Goal: Task Accomplishment & Management: Use online tool/utility

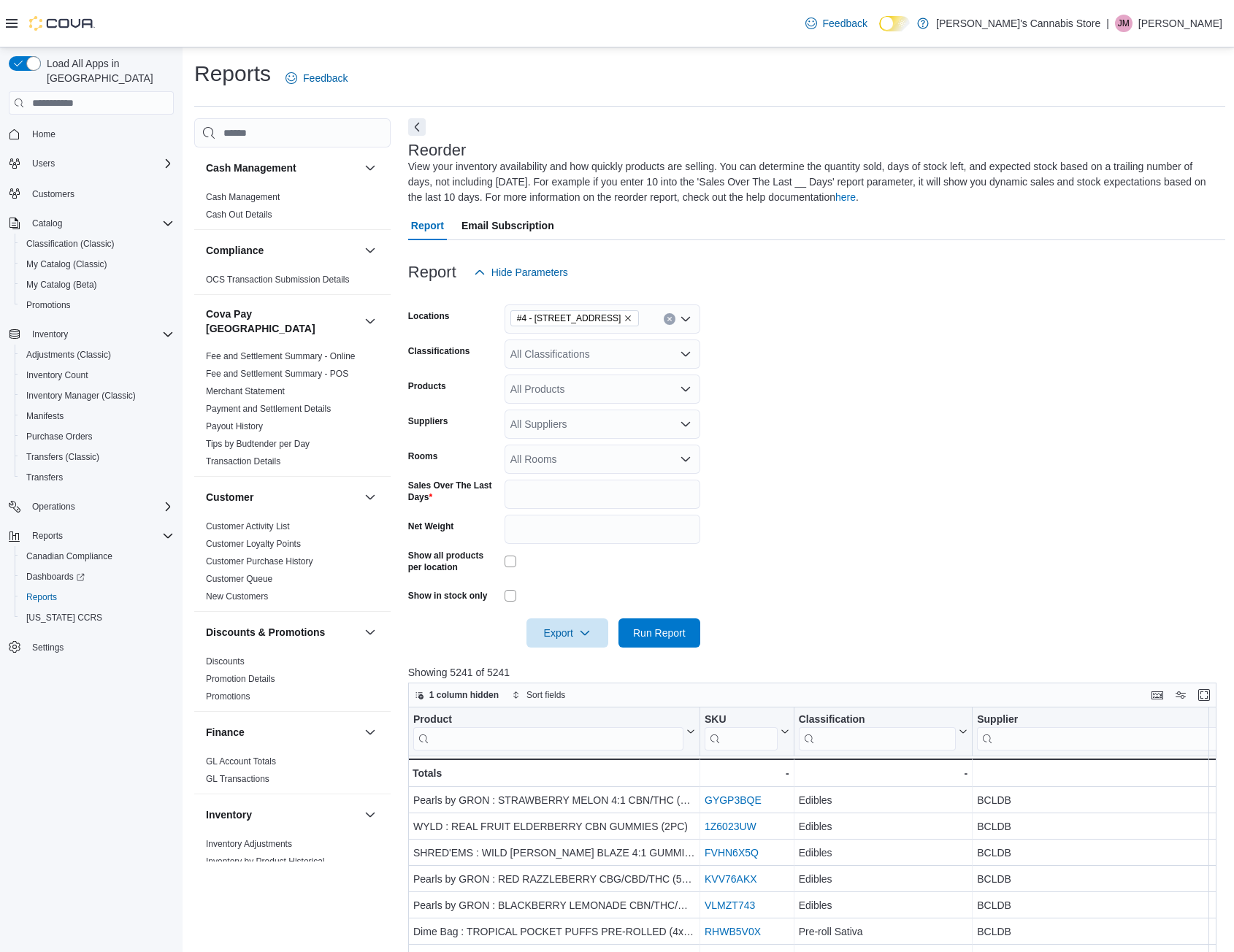
click at [671, 314] on button "Clear input" at bounding box center [670, 319] width 12 height 12
click at [603, 402] on span "[STREET_ADDRESS]" at bounding box center [586, 406] width 100 height 15
click at [785, 396] on form "Locations [STREET_ADDRESS] Selected. [STREET_ADDRESS] Press Backspace to delete…" at bounding box center [817, 467] width 817 height 361
click at [650, 648] on div at bounding box center [817, 656] width 817 height 18
click at [656, 631] on span "Run Report" at bounding box center [659, 631] width 53 height 15
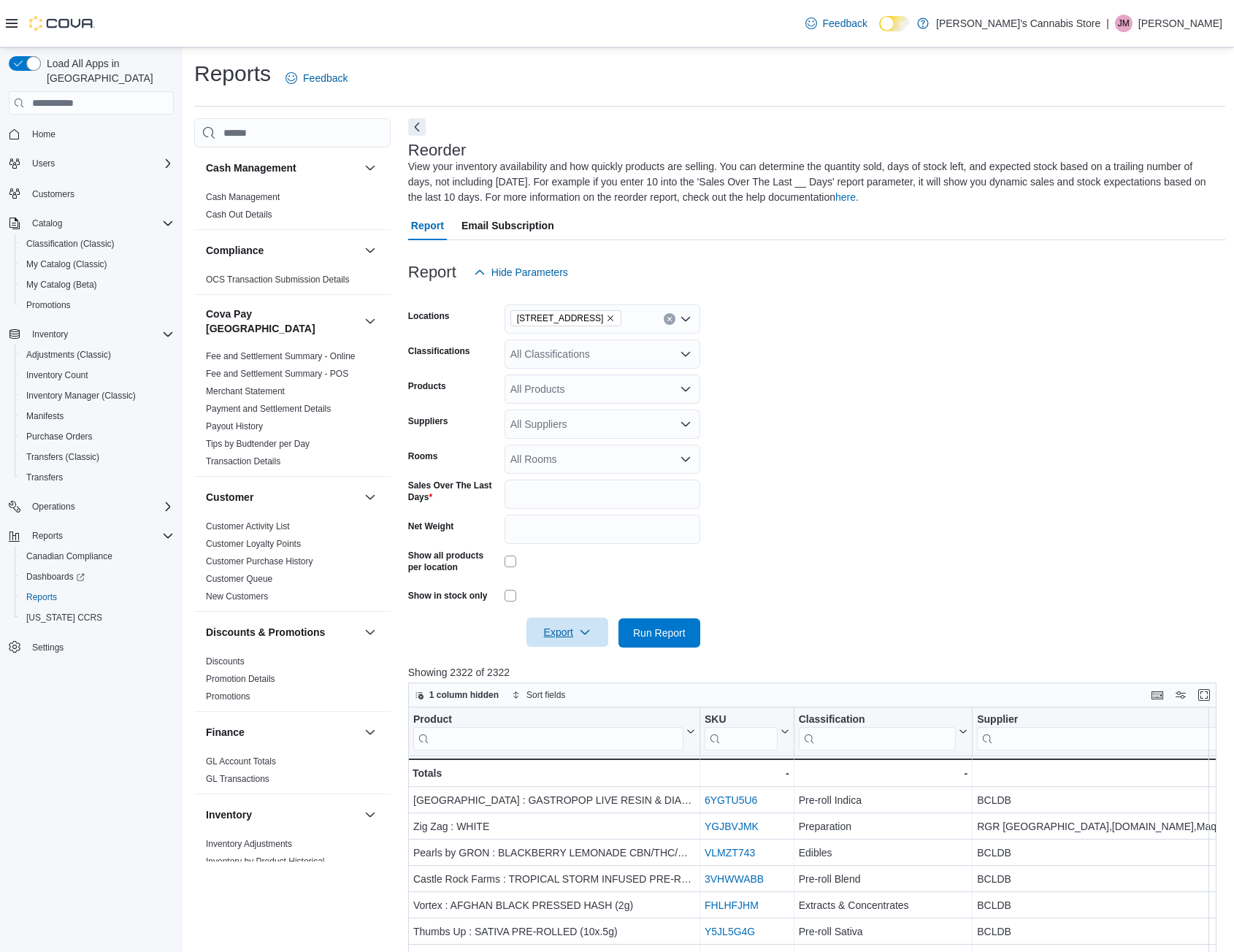
click at [585, 629] on icon "button" at bounding box center [585, 632] width 12 height 12
click at [583, 656] on span "Export to Excel" at bounding box center [569, 662] width 65 height 12
click at [673, 319] on button "Clear input" at bounding box center [670, 319] width 12 height 12
click at [636, 389] on span "[STREET_ADDRESS]" at bounding box center [586, 386] width 100 height 15
click at [952, 495] on form "Locations 1885B [GEOGRAPHIC_DATA] Combo box. Selected. [STREET_ADDRESS]. Press …" at bounding box center [817, 467] width 817 height 361
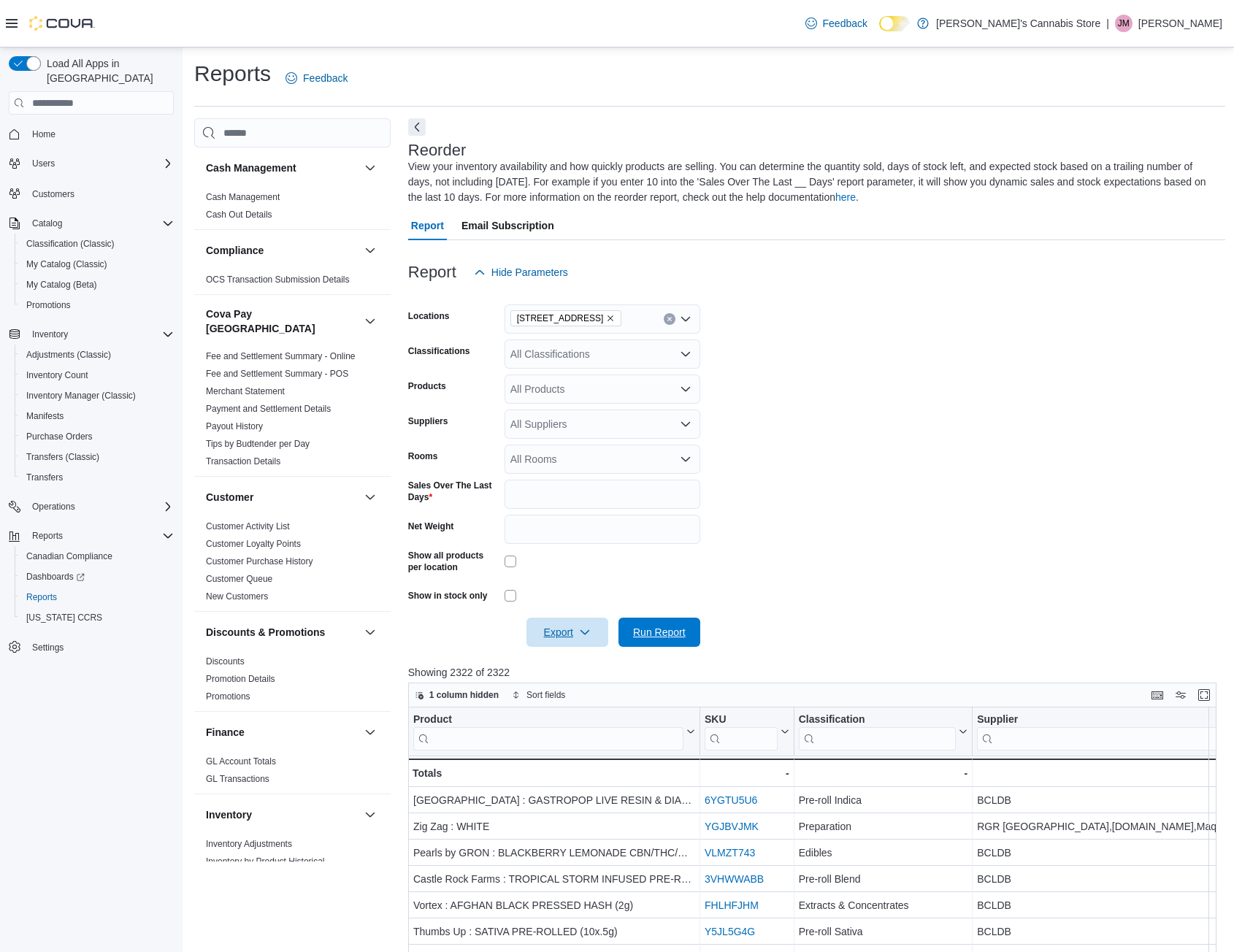
click at [685, 641] on span "Run Report" at bounding box center [659, 632] width 64 height 29
click at [563, 634] on span "Export" at bounding box center [567, 632] width 64 height 29
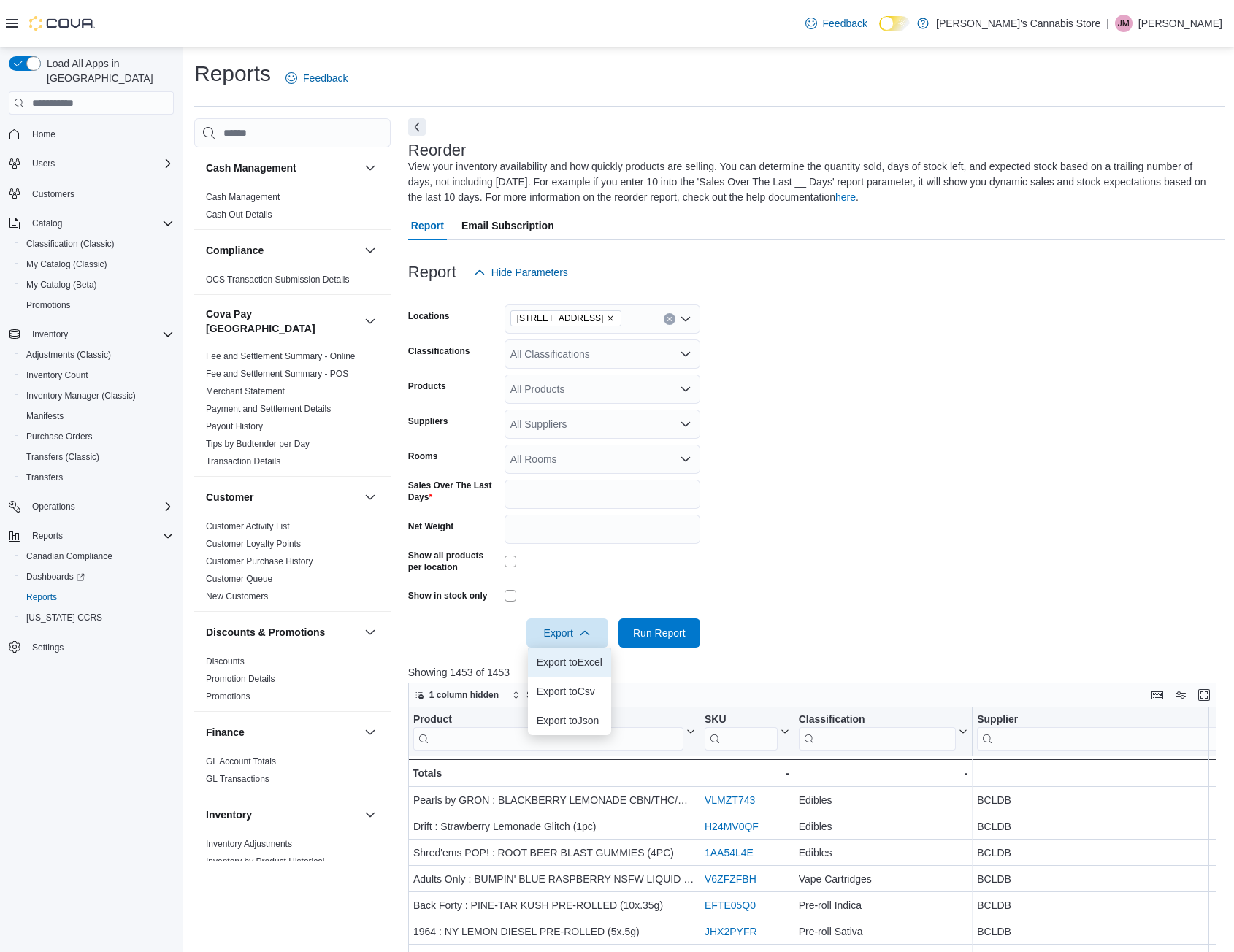
click at [572, 652] on button "Export to Excel" at bounding box center [569, 662] width 83 height 29
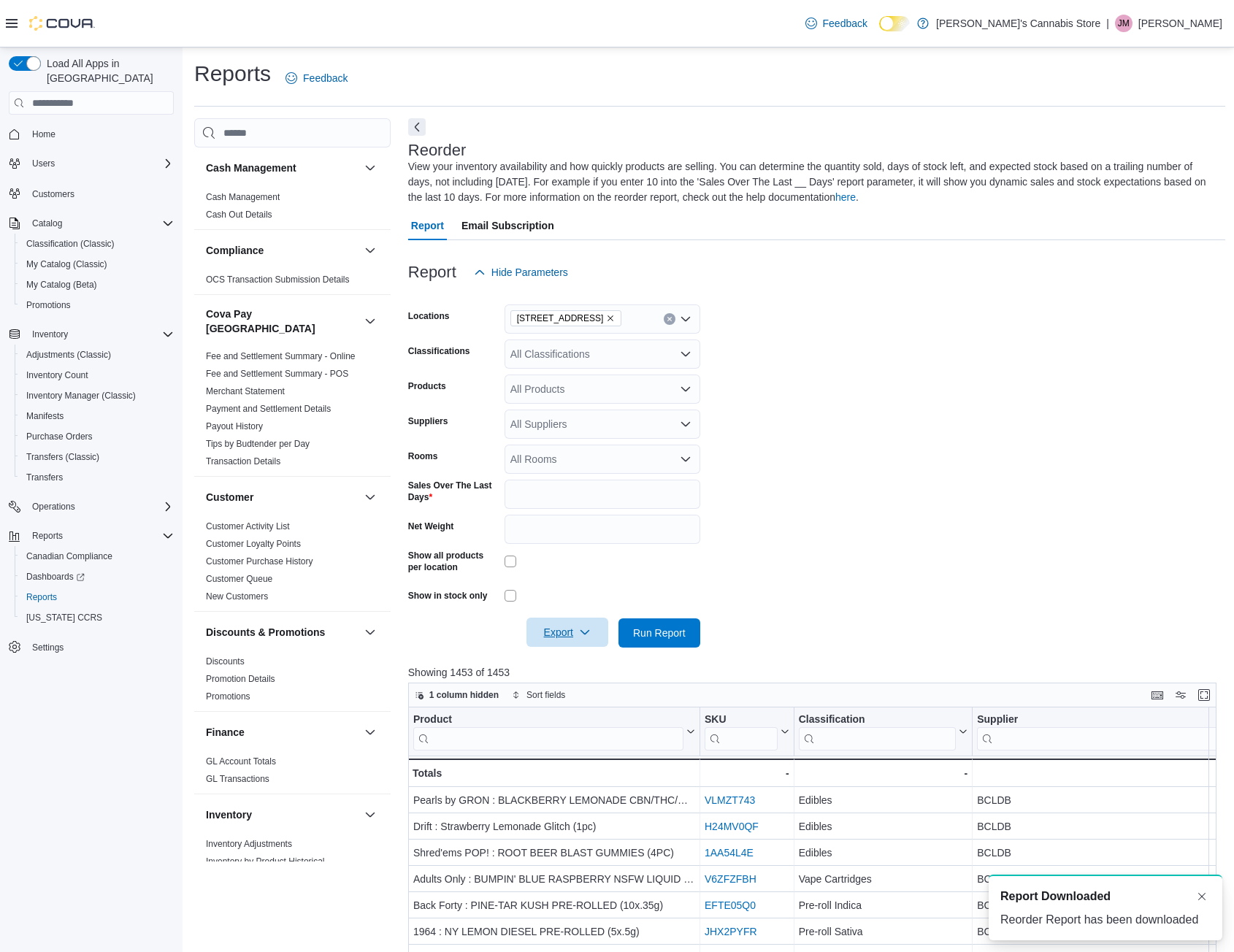
click at [555, 629] on span "Export" at bounding box center [567, 632] width 64 height 29
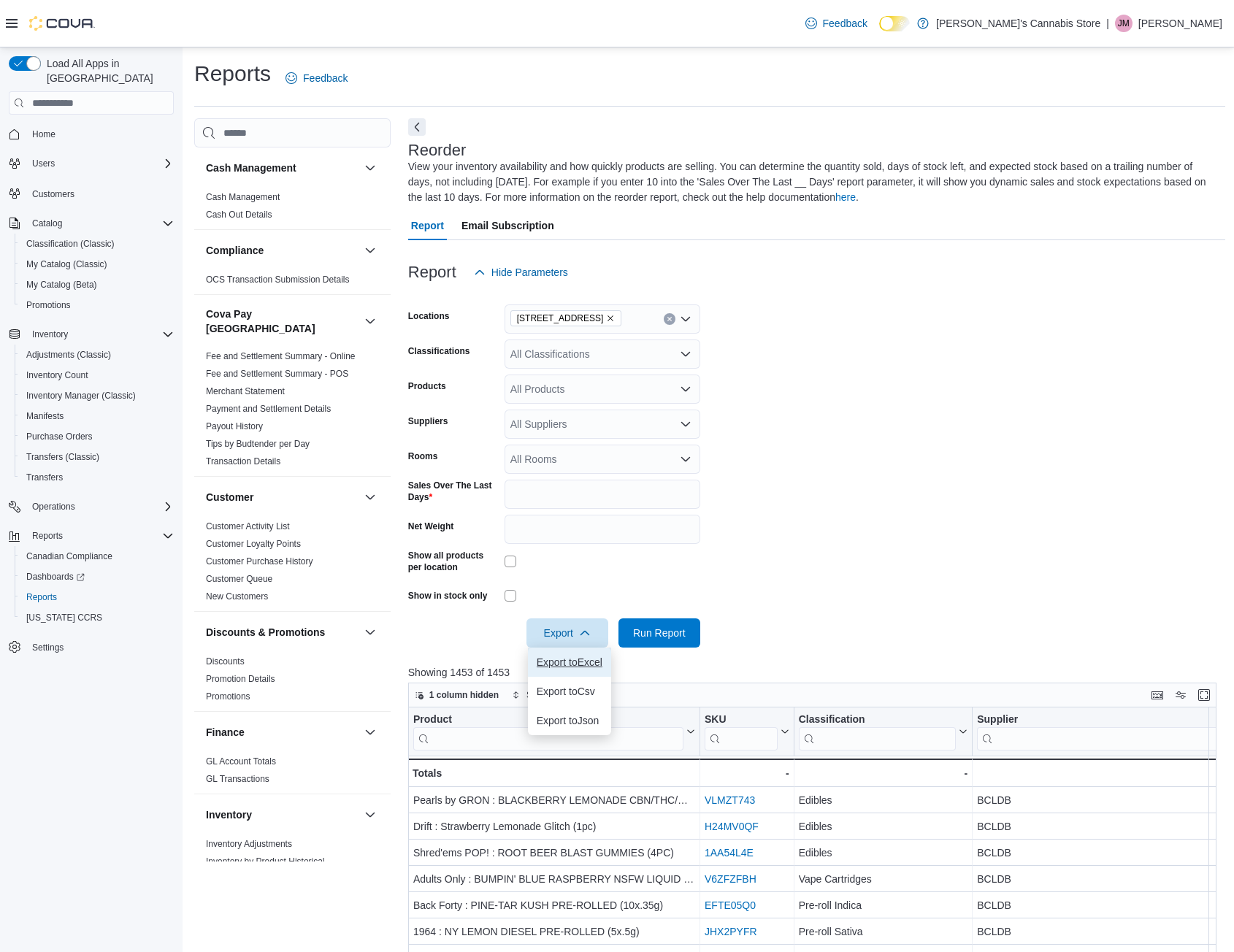
click at [599, 661] on span "Export to Excel" at bounding box center [569, 662] width 65 height 12
click at [77, 390] on span "Inventory Manager (Classic)" at bounding box center [81, 396] width 109 height 12
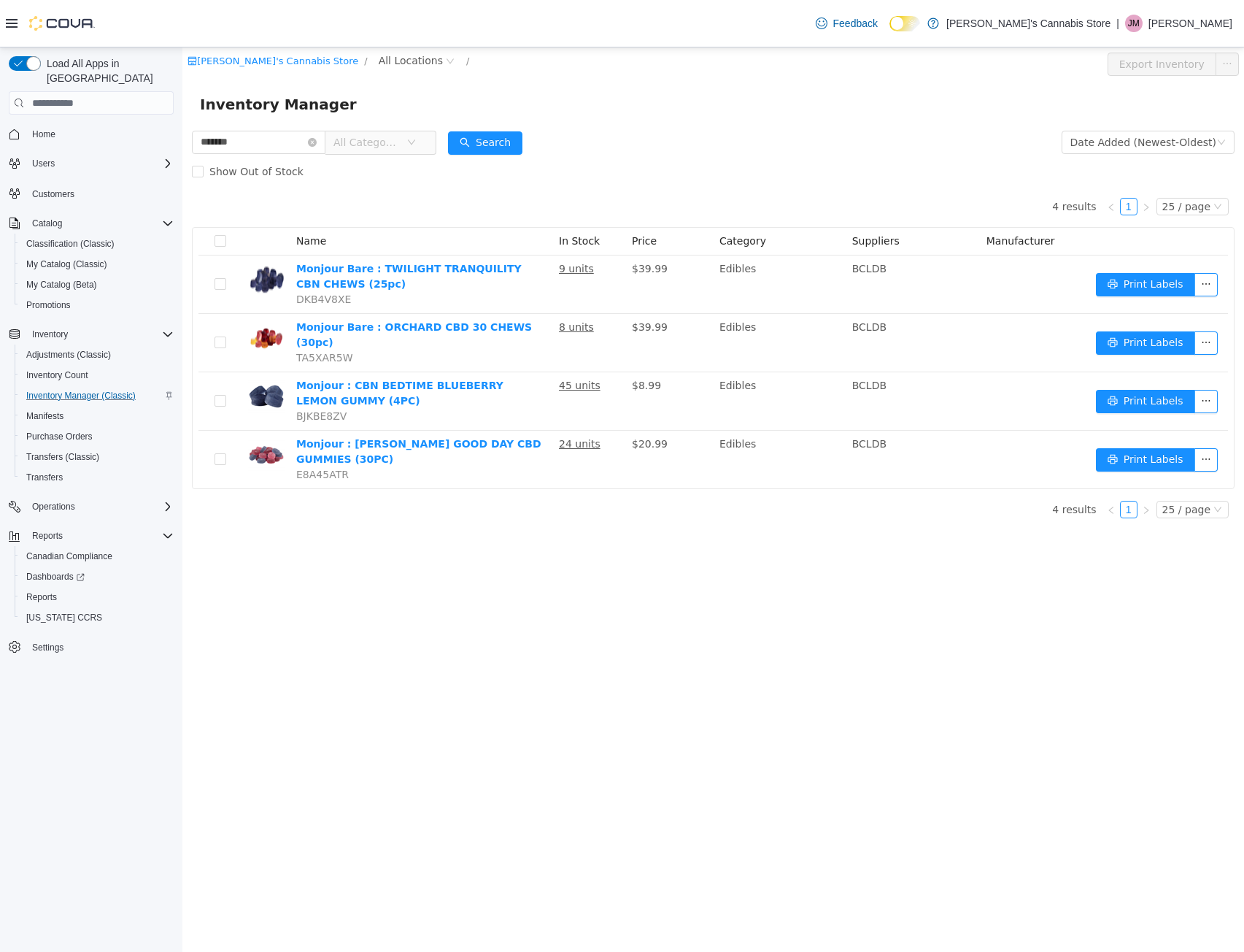
drag, startPoint x: 265, startPoint y: 144, endPoint x: 83, endPoint y: 141, distance: 182.0
click at [182, 141] on html "Baggy's Cannabis Store / All Locations / Export Inventory Inventory Manager ***…" at bounding box center [713, 500] width 1062 height 904
type input "******"
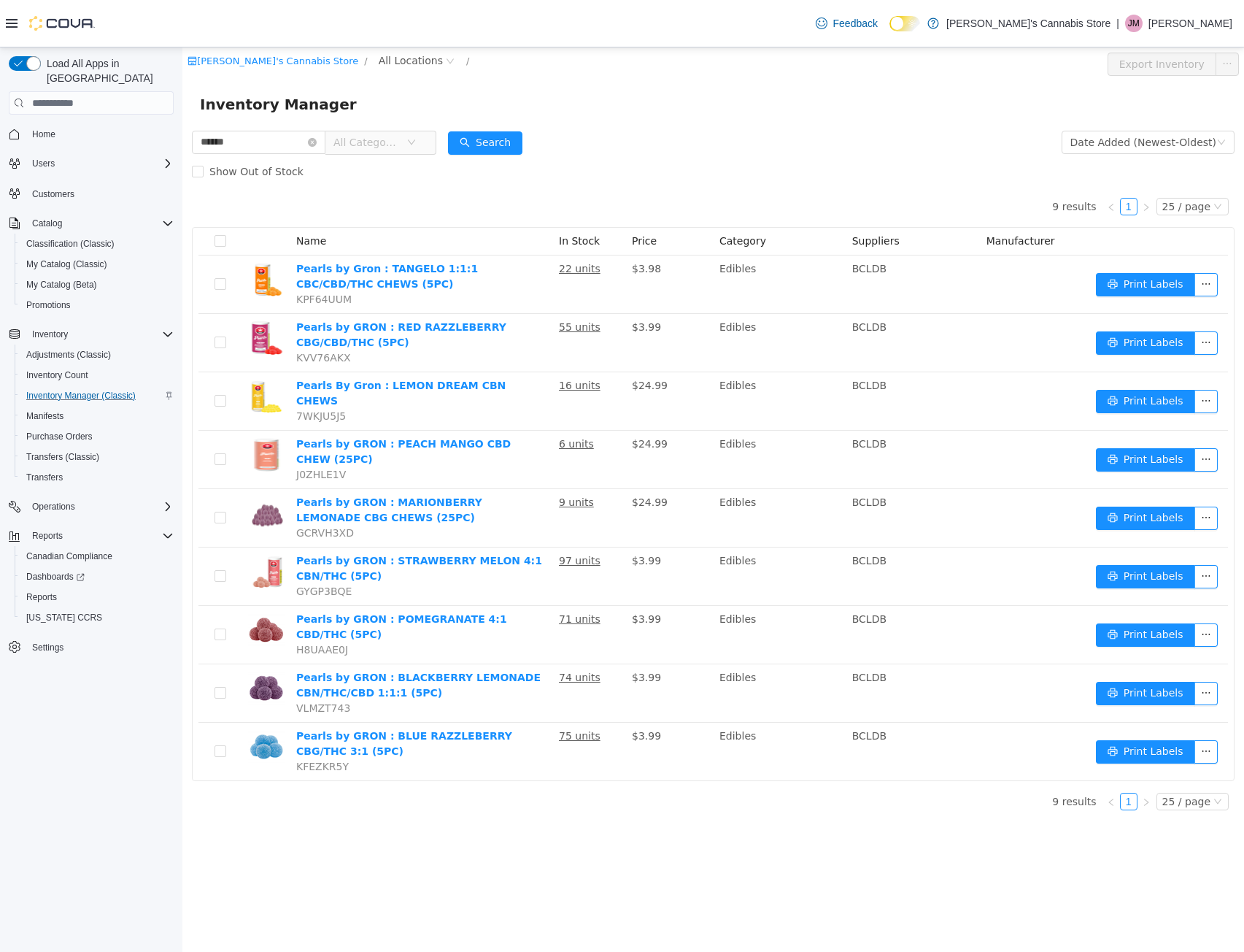
drag, startPoint x: 248, startPoint y: 141, endPoint x: 342, endPoint y: 188, distance: 105.1
click at [182, 139] on html "Baggy's Cannabis Store / All Locations / Export Inventory Inventory Manager ***…" at bounding box center [713, 500] width 1062 height 904
